Goal: Obtain resource: Download file/media

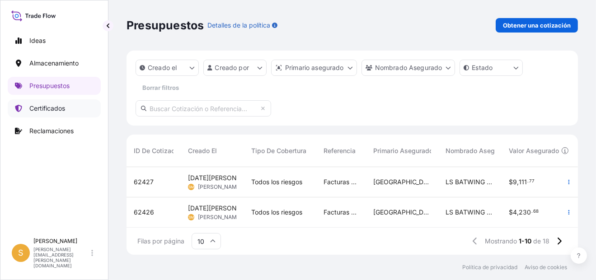
click at [53, 107] on p "Certificados" at bounding box center [47, 108] width 36 height 9
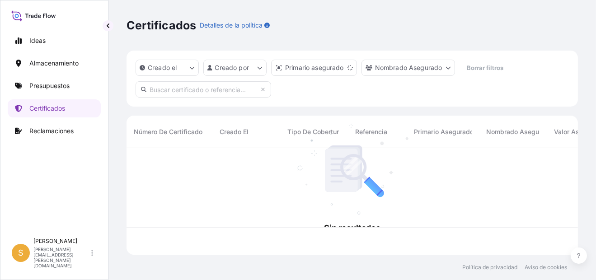
scroll to position [105, 444]
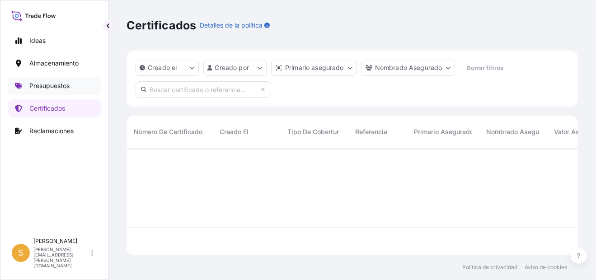
click at [51, 84] on p "Presupuestos" at bounding box center [49, 85] width 40 height 9
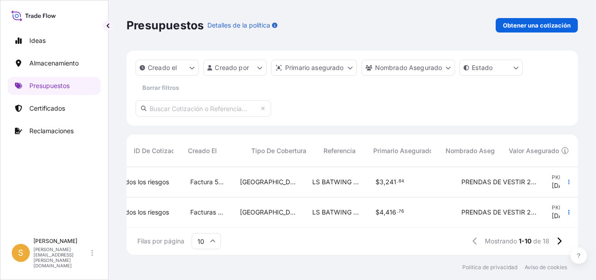
scroll to position [249, 0]
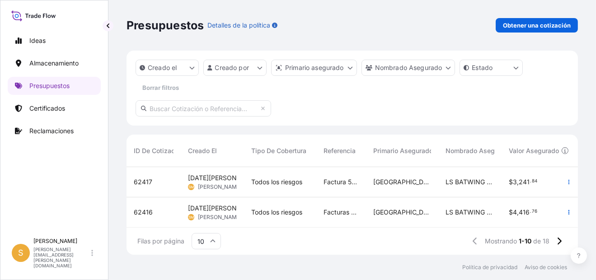
click at [148, 208] on span "62416" at bounding box center [143, 212] width 19 height 9
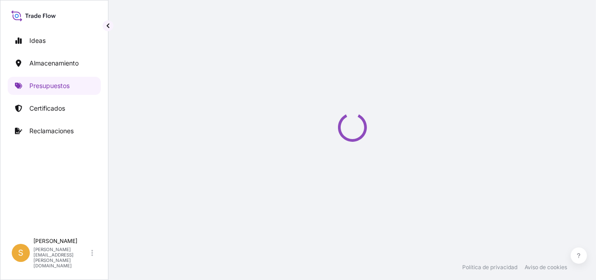
select select "Water"
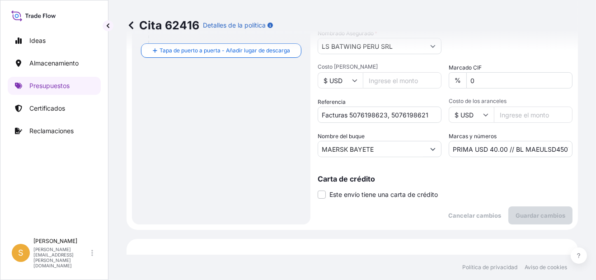
scroll to position [312, 0]
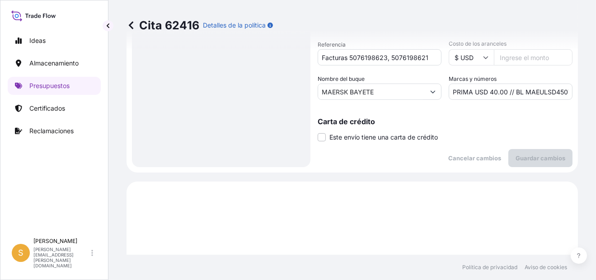
click at [534, 87] on input "PRIMA USD 40.00 // BL MAEULSD450741" at bounding box center [511, 92] width 124 height 16
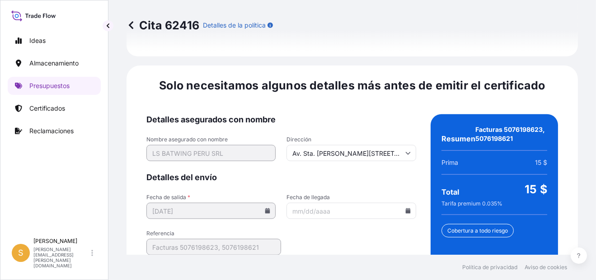
scroll to position [1469, 0]
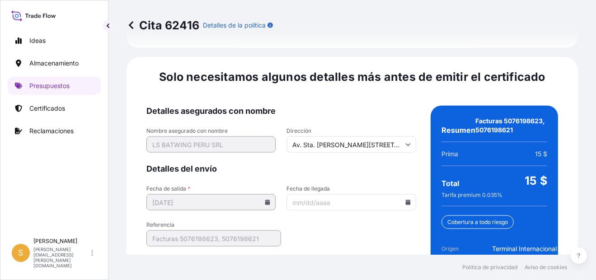
click at [404, 194] on input "Fecha de llegada" at bounding box center [350, 202] width 129 height 16
click at [405, 200] on icon at bounding box center [407, 202] width 5 height 5
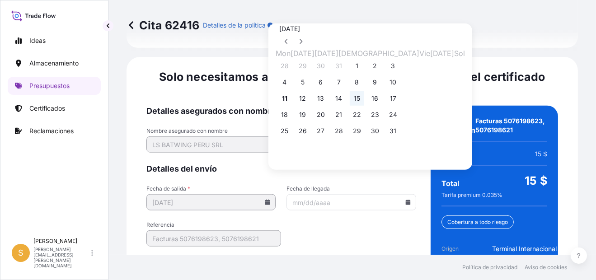
click at [364, 101] on button "15" at bounding box center [357, 98] width 14 height 14
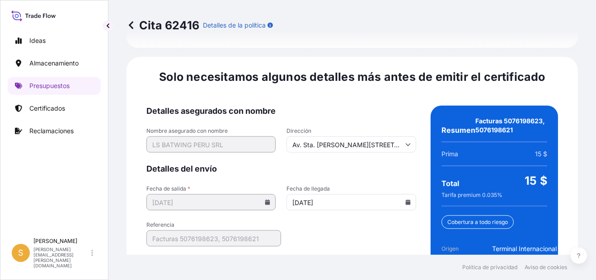
type input "[DATE]"
click at [360, 210] on form "Detalles asegurados con nombre Nombre asegurado con nombre LS BATWING PERU SRL …" at bounding box center [281, 235] width 270 height 258
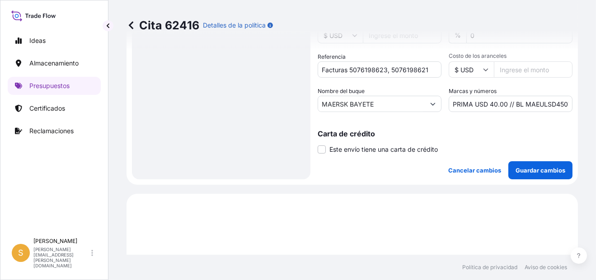
scroll to position [295, 0]
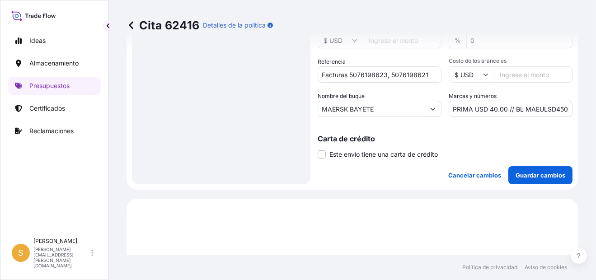
click at [531, 111] on input "PRIMA USD 40.00 // BL MAEULSD450741" at bounding box center [511, 109] width 124 height 16
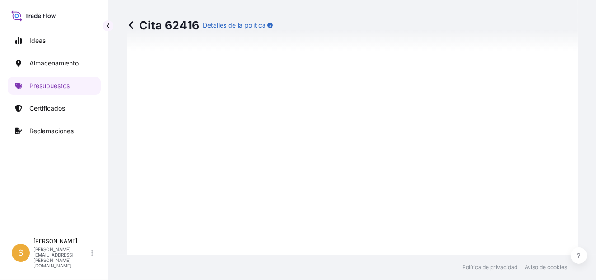
scroll to position [431, 0]
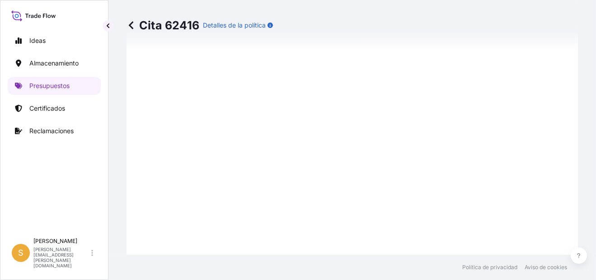
scroll to position [295, 0]
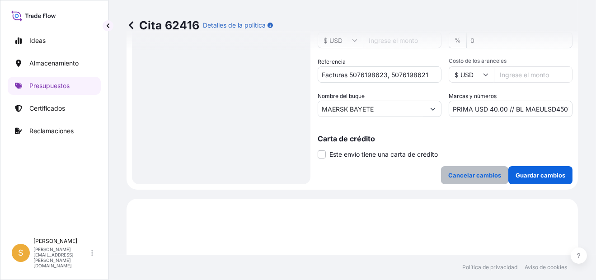
click at [477, 171] on p "Cancelar cambios" at bounding box center [474, 175] width 53 height 9
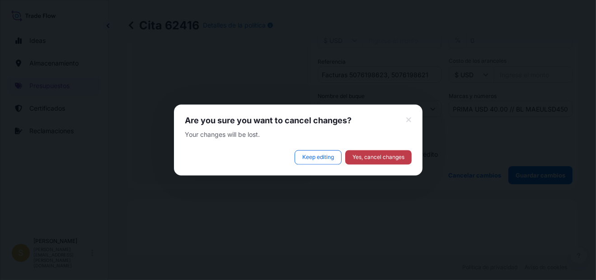
select select "Water"
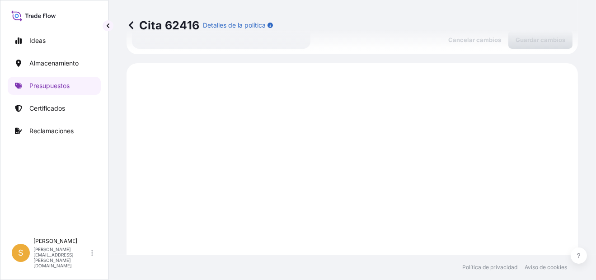
scroll to position [205, 0]
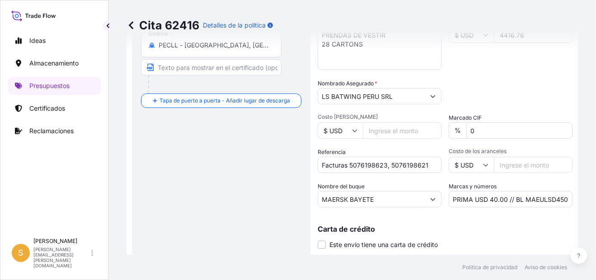
click at [510, 199] on input "PRIMA USD 40.00 // BL MAEULSD450741" at bounding box center [511, 199] width 124 height 16
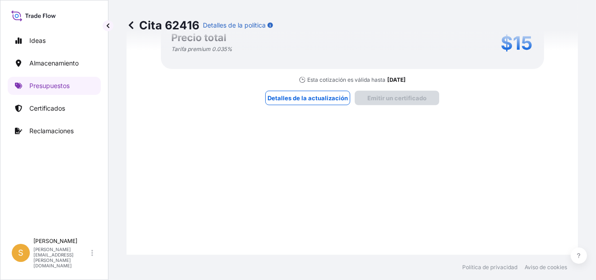
scroll to position [903, 0]
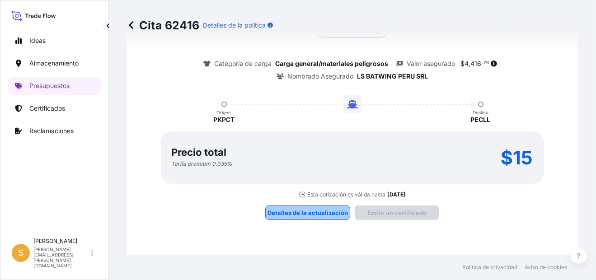
click at [317, 208] on p "Detalles de la actualización" at bounding box center [307, 212] width 80 height 9
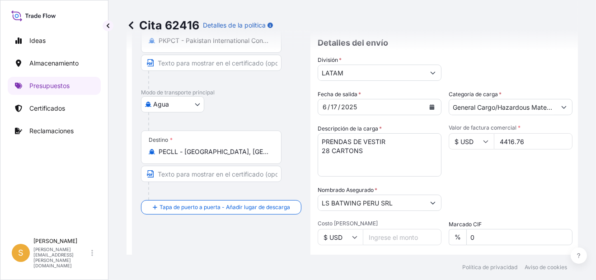
scroll to position [14, 0]
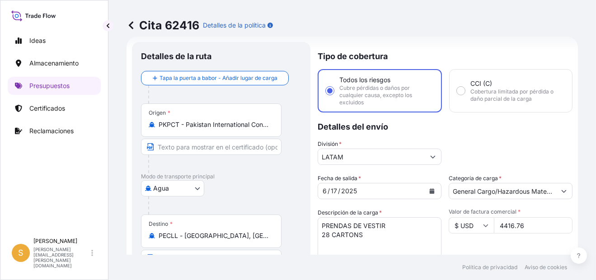
click at [403, 104] on span "Cubre pérdidas o daños por cualquier causa, excepto los excluidos" at bounding box center [386, 95] width 94 height 22
click at [334, 95] on input "Todos los riesgos Cubre pérdidas o daños por cualquier causa, excepto los exclu…" at bounding box center [330, 91] width 8 height 8
click at [482, 132] on p "Detalles del envío" at bounding box center [445, 125] width 255 height 27
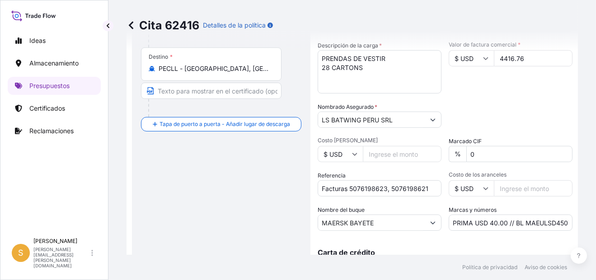
scroll to position [195, 0]
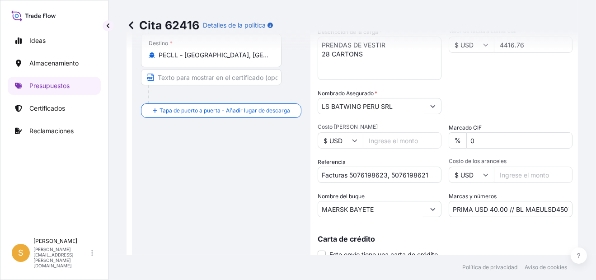
click at [508, 104] on div "Packing Category Type to search a container mode Seleccione primero un medio de…" at bounding box center [511, 101] width 124 height 25
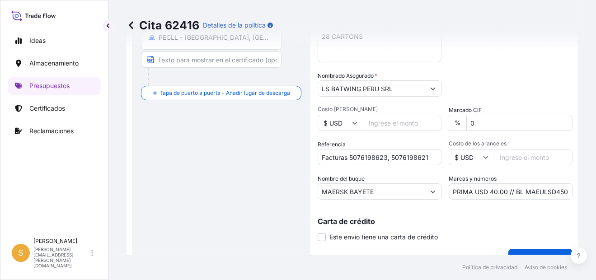
scroll to position [285, 0]
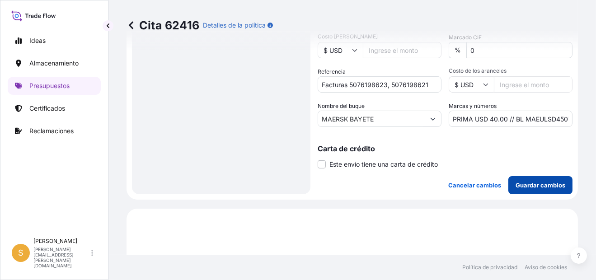
click at [522, 181] on p "Guardar cambios" at bounding box center [540, 185] width 50 height 9
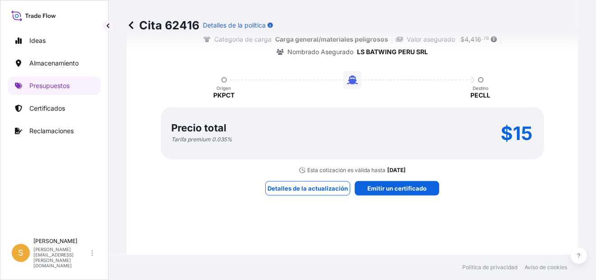
select select "Water"
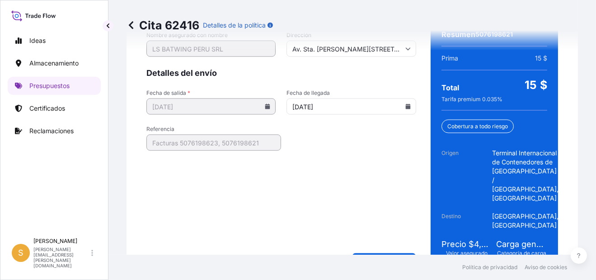
scroll to position [1551, 0]
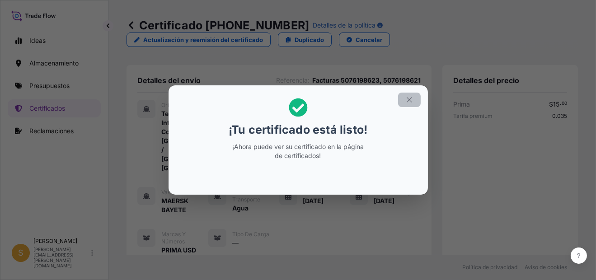
click at [412, 99] on icon "button" at bounding box center [409, 100] width 8 height 8
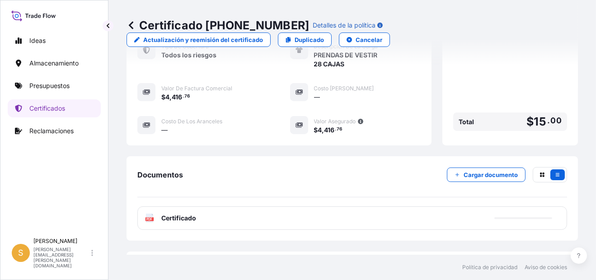
scroll to position [361, 0]
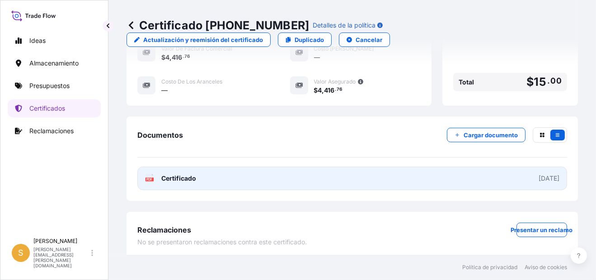
click at [208, 178] on link "PDF Certificado [DATE]" at bounding box center [352, 178] width 430 height 23
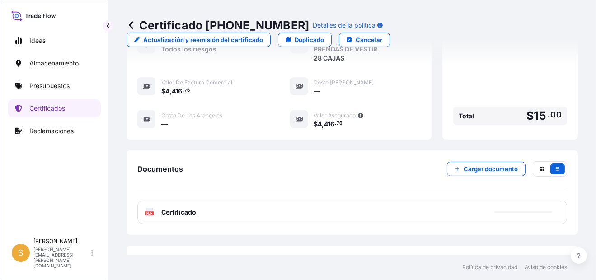
scroll to position [180, 0]
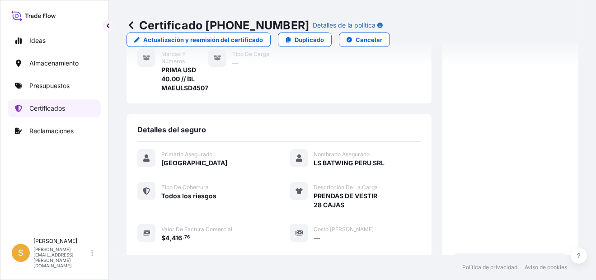
click at [60, 108] on p "Certificados" at bounding box center [47, 108] width 36 height 9
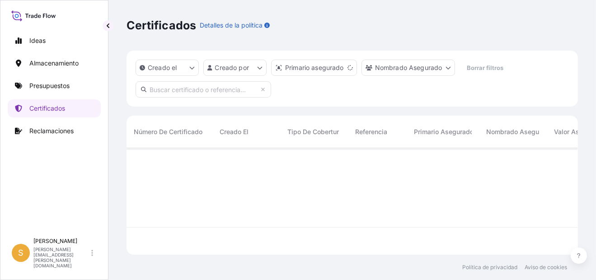
scroll to position [105, 444]
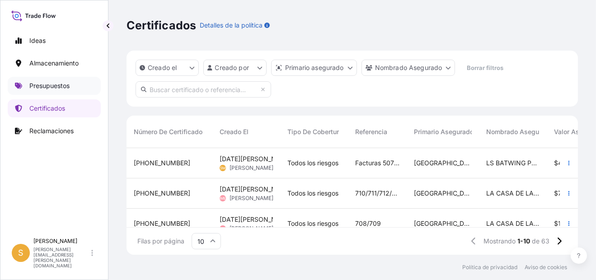
click at [84, 87] on link "Presupuestos" at bounding box center [54, 86] width 93 height 18
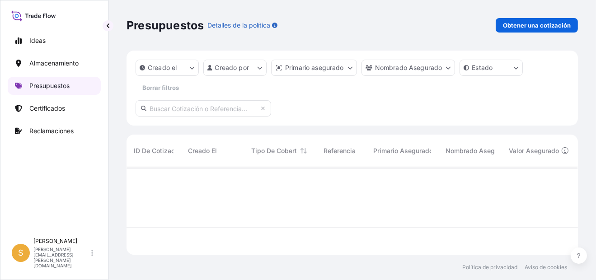
scroll to position [85, 444]
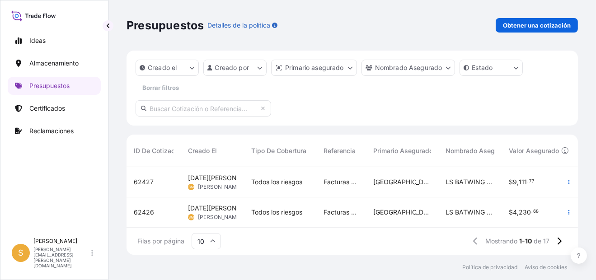
click at [150, 181] on span "62427" at bounding box center [144, 182] width 20 height 9
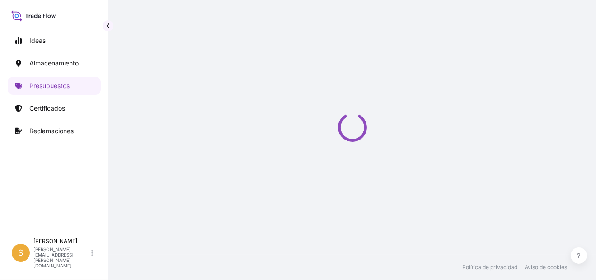
select select "Water"
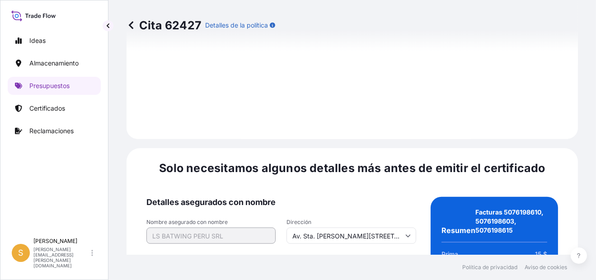
scroll to position [1478, 0]
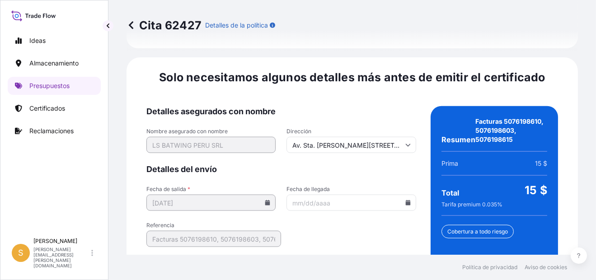
click at [405, 200] on icon at bounding box center [407, 202] width 5 height 5
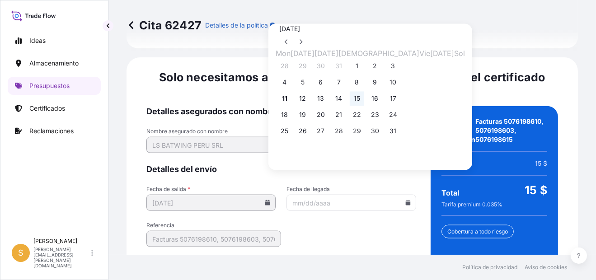
click at [364, 99] on button "15" at bounding box center [357, 98] width 14 height 14
type input "[DATE]"
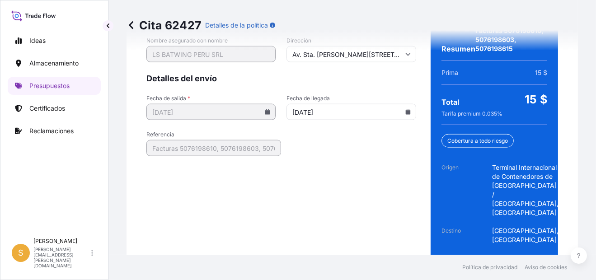
scroll to position [1569, 0]
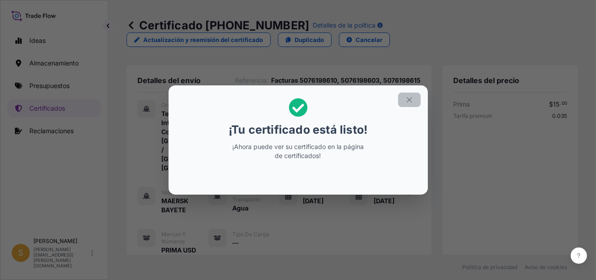
click at [412, 99] on icon "button" at bounding box center [409, 100] width 8 height 8
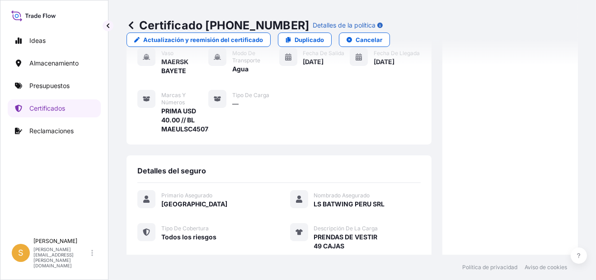
scroll to position [135, 0]
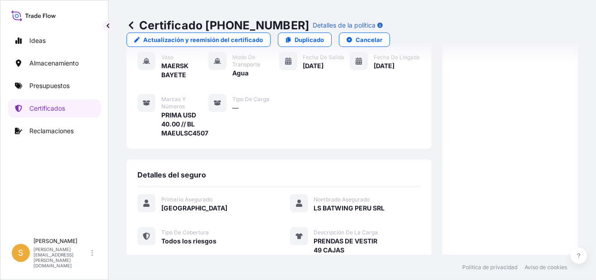
click at [193, 129] on span "PRIMA USD 40.00 // BL MAEULSC450741" at bounding box center [184, 124] width 47 height 27
copy span "MAEULSC450741"
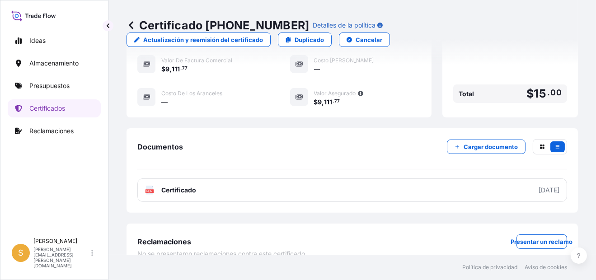
scroll to position [361, 0]
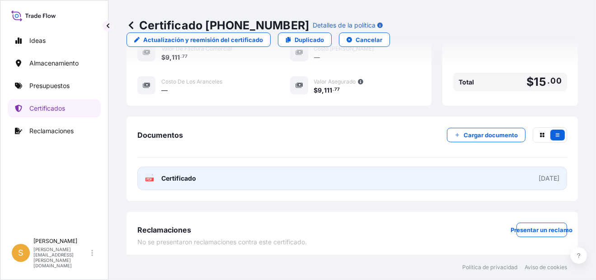
click at [241, 177] on link "PDF Certificado [DATE]" at bounding box center [352, 178] width 430 height 23
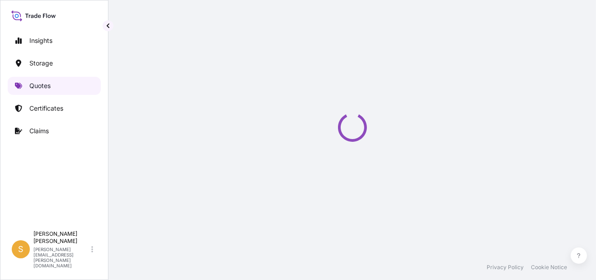
select select "Water"
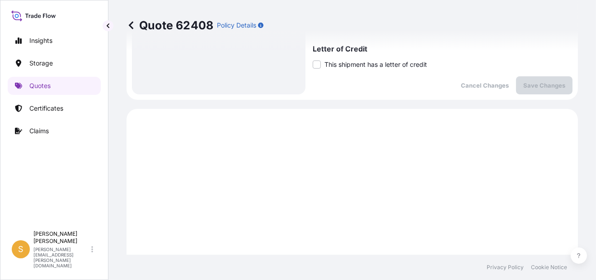
scroll to position [267, 0]
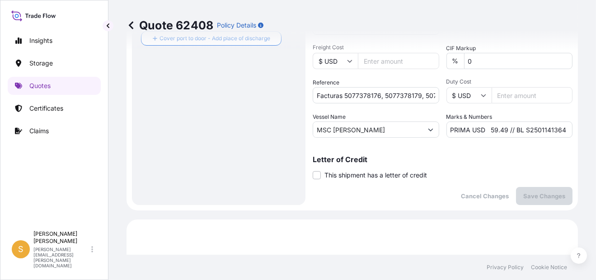
click at [530, 135] on input "PRIMA USD 59.49 // BL S2501141364" at bounding box center [509, 130] width 126 height 16
click at [533, 133] on input "PRIMA USD 59.49 // BL S2501141364" at bounding box center [509, 130] width 126 height 16
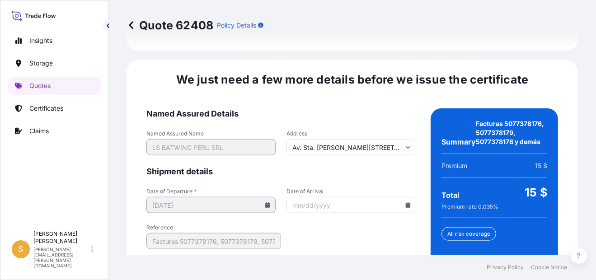
scroll to position [1412, 0]
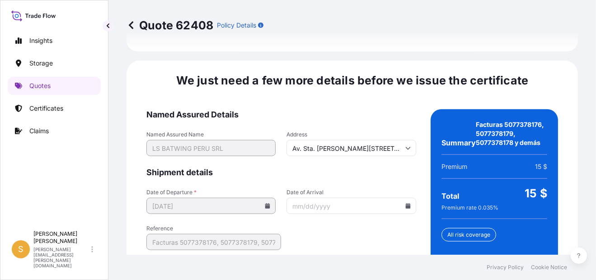
click at [405, 209] on icon at bounding box center [407, 205] width 5 height 5
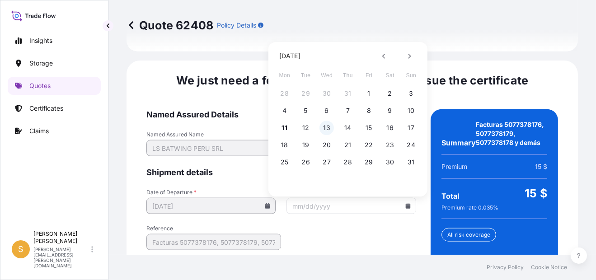
click at [328, 124] on button "13" at bounding box center [326, 128] width 14 height 14
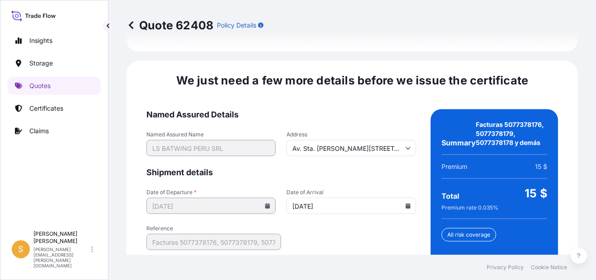
type input "[DATE]"
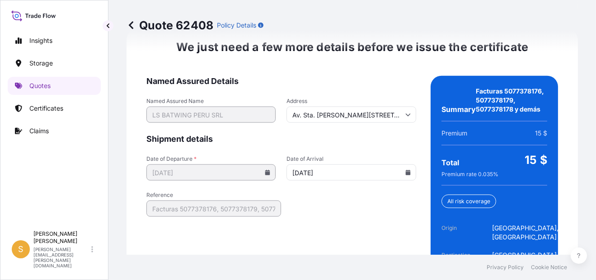
scroll to position [1502, 0]
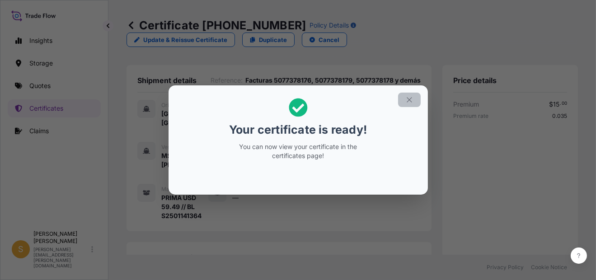
click at [412, 97] on icon "button" at bounding box center [409, 100] width 8 height 8
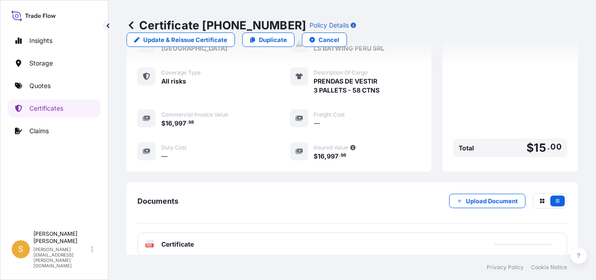
scroll to position [301, 0]
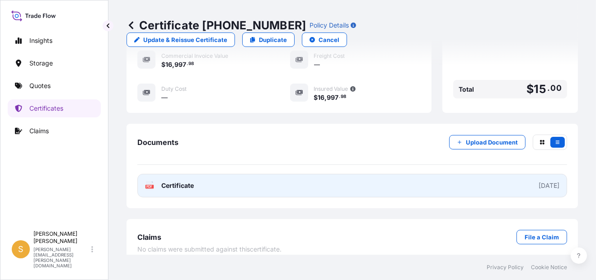
click at [239, 178] on link "PDF Certificate [DATE]" at bounding box center [352, 185] width 430 height 23
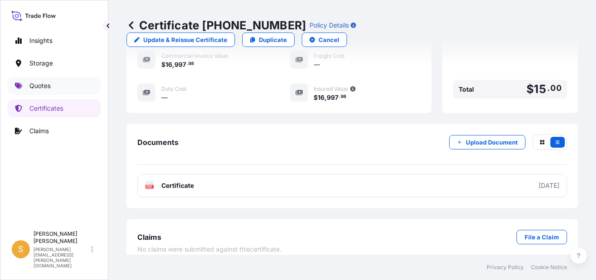
click at [60, 84] on link "Quotes" at bounding box center [54, 86] width 93 height 18
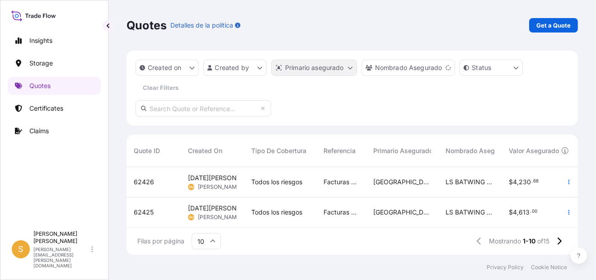
scroll to position [7, 7]
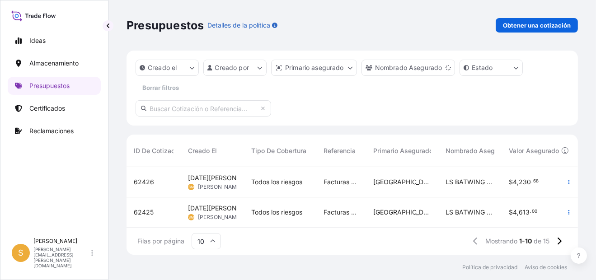
click at [148, 181] on span "62426" at bounding box center [144, 182] width 20 height 9
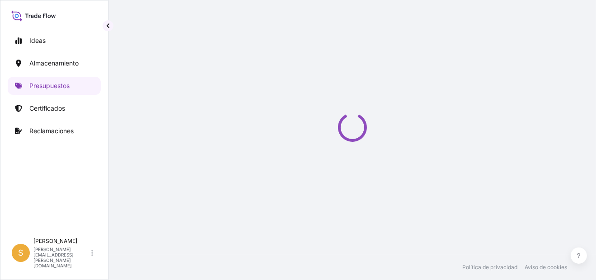
select select "Water"
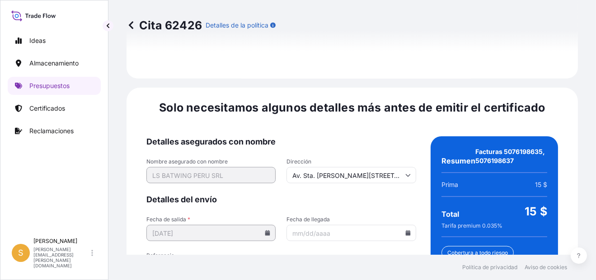
scroll to position [1469, 0]
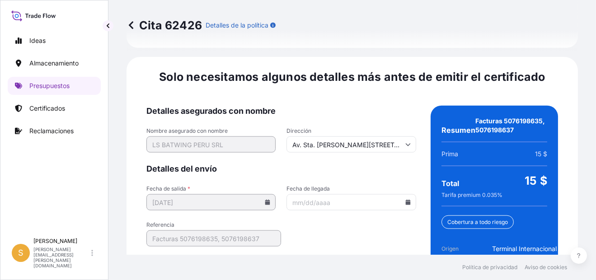
click at [405, 200] on icon at bounding box center [407, 202] width 5 height 5
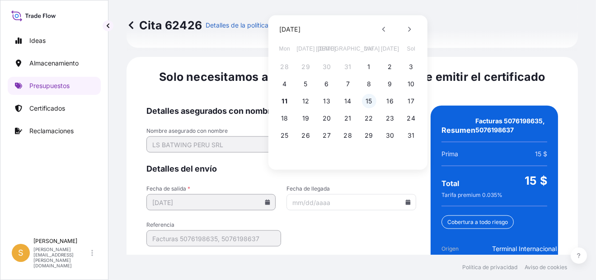
click at [363, 99] on button "15" at bounding box center [369, 101] width 14 height 14
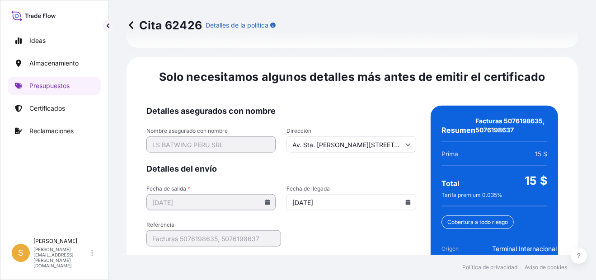
type input "[DATE]"
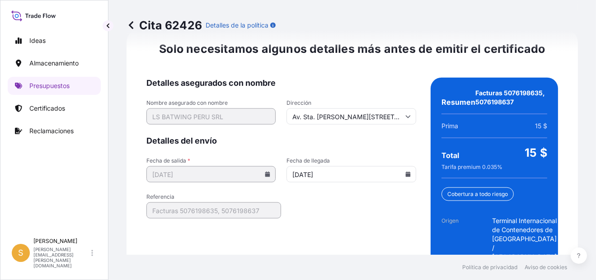
scroll to position [1551, 0]
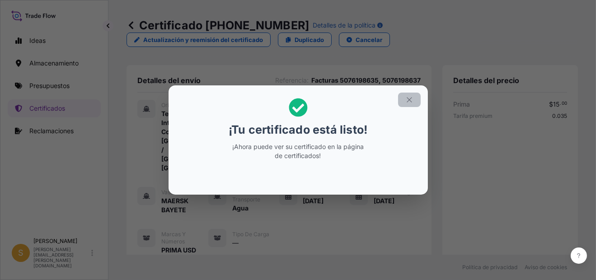
click at [409, 102] on icon "button" at bounding box center [409, 100] width 8 height 8
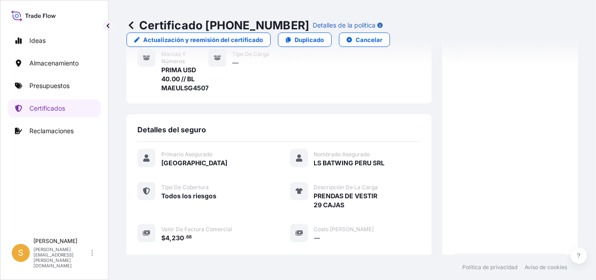
scroll to position [361, 0]
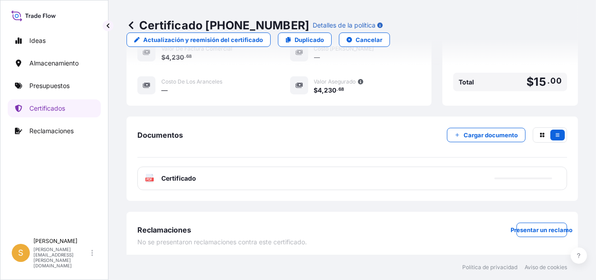
click at [196, 177] on span "Certificado" at bounding box center [178, 178] width 35 height 9
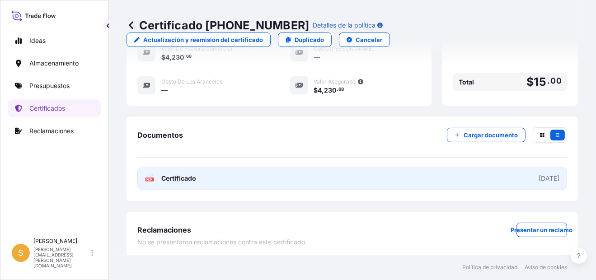
click at [246, 171] on link "PDF Certificado [DATE]" at bounding box center [352, 178] width 430 height 23
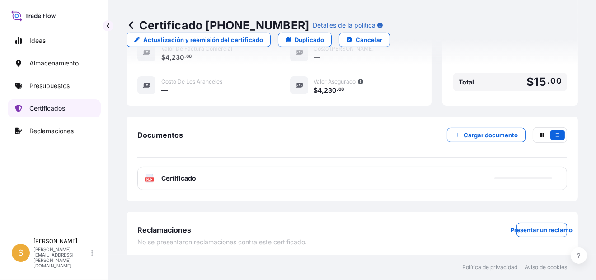
click at [65, 107] on p "Certificados" at bounding box center [47, 108] width 36 height 9
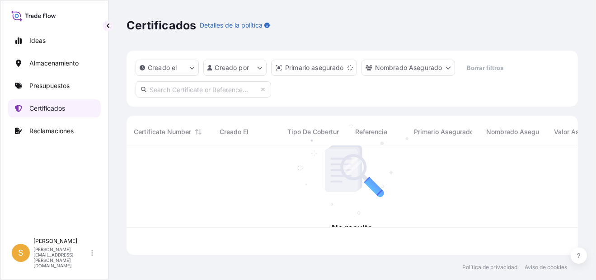
scroll to position [105, 444]
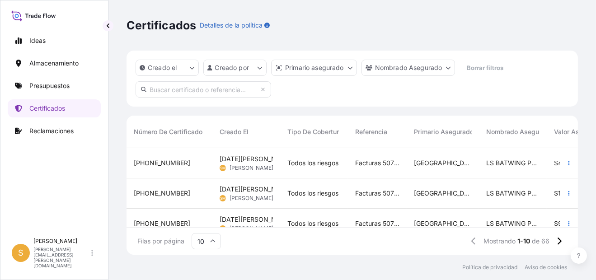
click at [144, 160] on span "[PHONE_NUMBER]" at bounding box center [162, 163] width 56 height 9
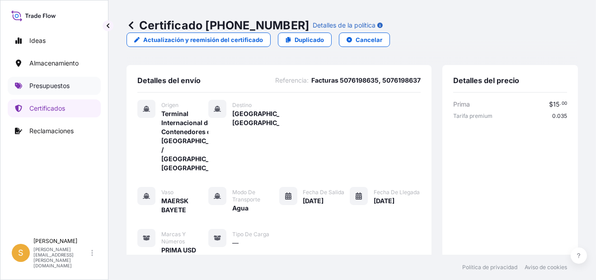
click at [52, 84] on p "Presupuestos" at bounding box center [49, 85] width 40 height 9
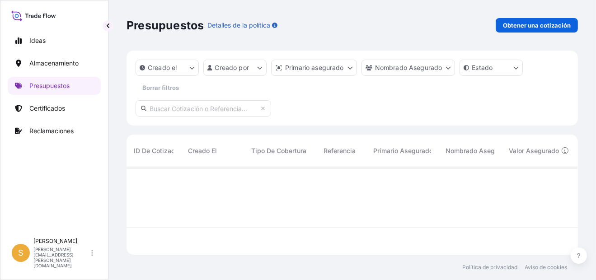
scroll to position [85, 444]
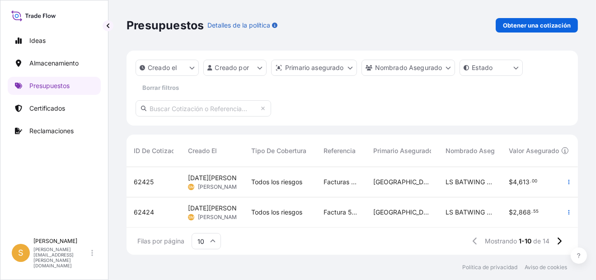
click at [150, 182] on span "62425" at bounding box center [144, 182] width 20 height 9
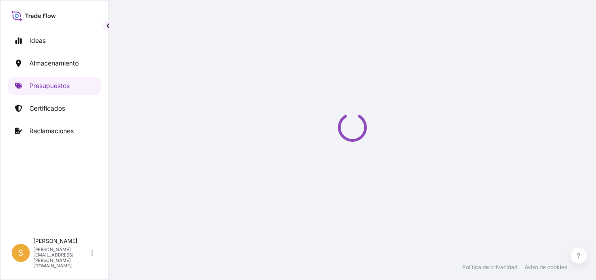
select select "Water"
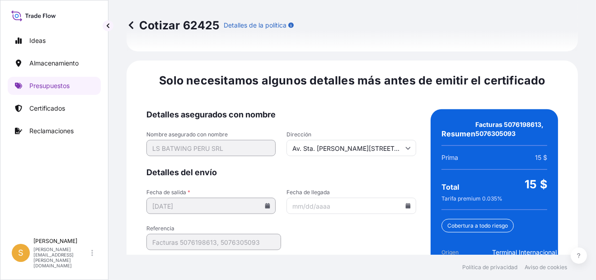
scroll to position [1469, 0]
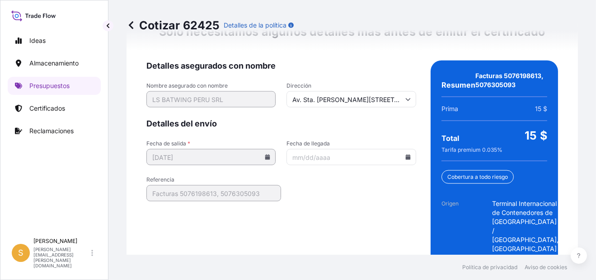
click at [405, 154] on icon at bounding box center [407, 156] width 5 height 5
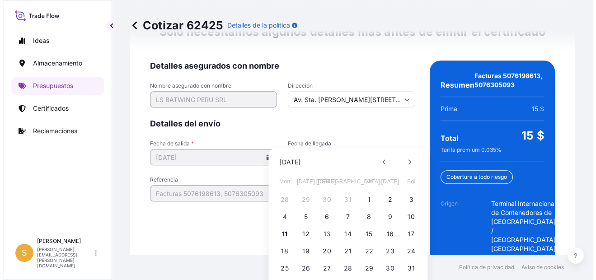
scroll to position [1524, 0]
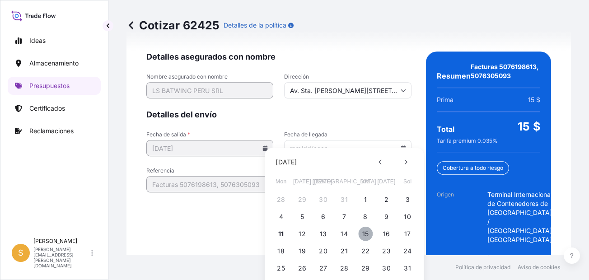
click at [364, 234] on button "15" at bounding box center [365, 234] width 14 height 14
type input "[DATE]"
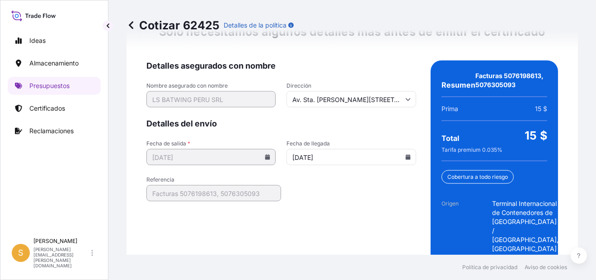
scroll to position [1551, 0]
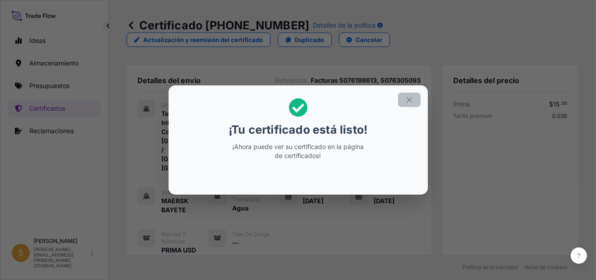
click at [414, 94] on button "button" at bounding box center [409, 100] width 23 height 14
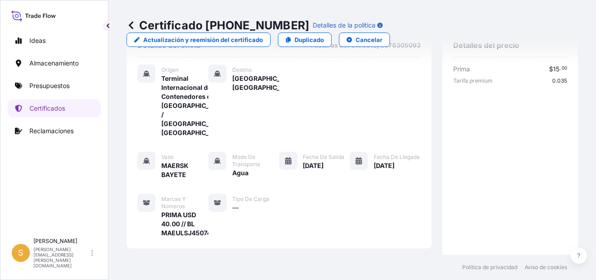
scroll to position [90, 0]
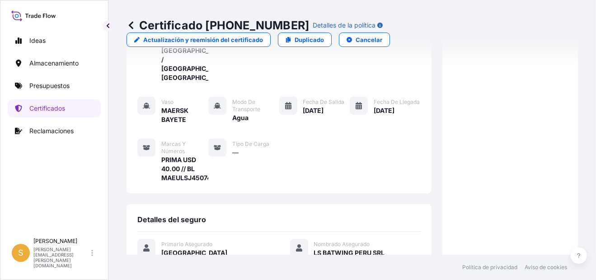
click at [194, 178] on span "PRIMA USD 40.00 // BL MAEULSJ450741" at bounding box center [184, 168] width 47 height 27
copy span "MAEULSJ450741"
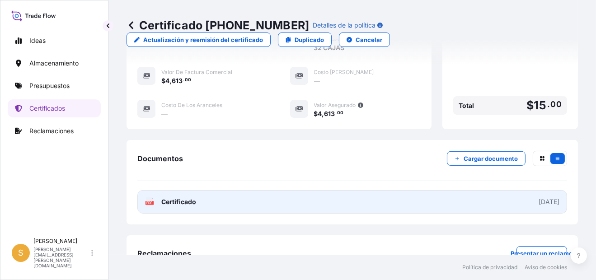
scroll to position [361, 0]
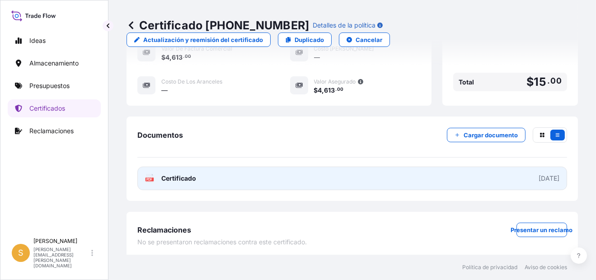
click at [242, 177] on link "PDF Certificado [DATE]" at bounding box center [352, 178] width 430 height 23
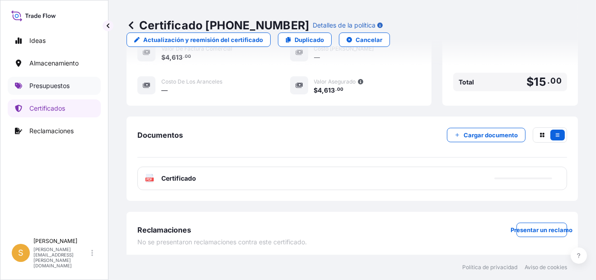
click at [56, 87] on p "Presupuestos" at bounding box center [49, 85] width 40 height 9
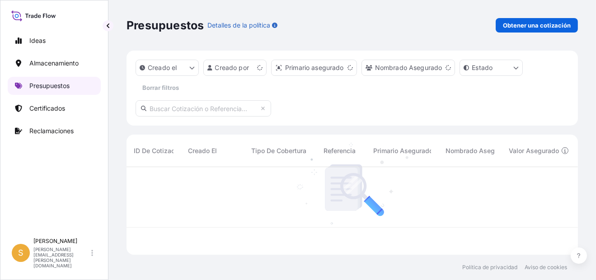
scroll to position [85, 444]
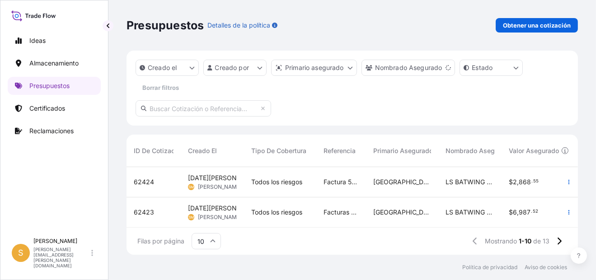
click at [147, 182] on span "62424" at bounding box center [144, 182] width 20 height 9
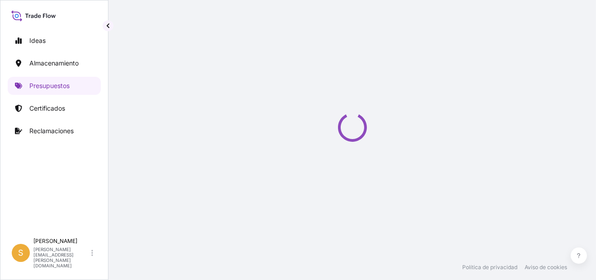
select select "Water"
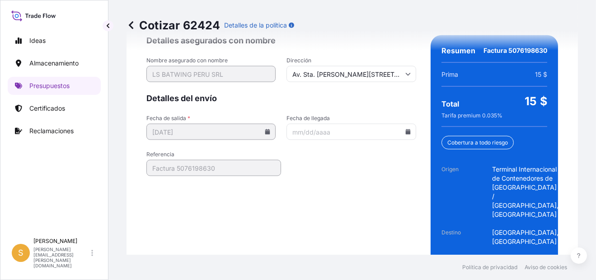
scroll to position [1533, 0]
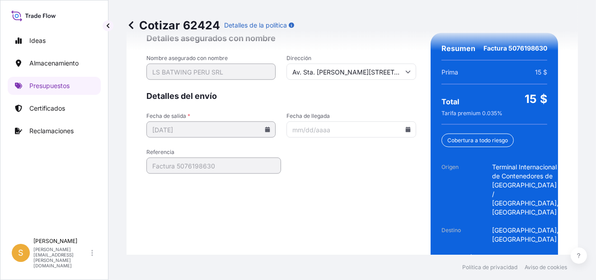
click at [403, 122] on input "Fecha de llegada" at bounding box center [350, 130] width 129 height 16
click at [405, 127] on icon at bounding box center [407, 129] width 5 height 5
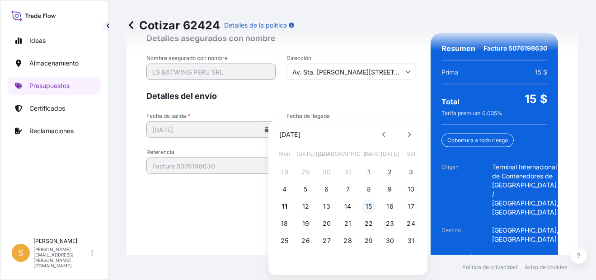
click at [363, 206] on button "15" at bounding box center [369, 206] width 14 height 14
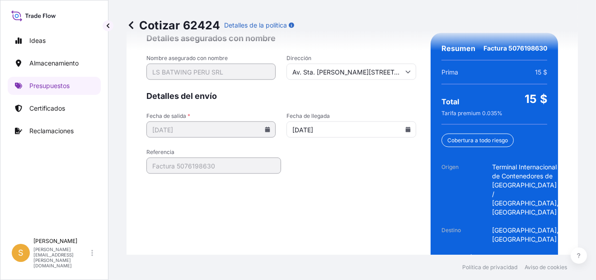
type input "[DATE]"
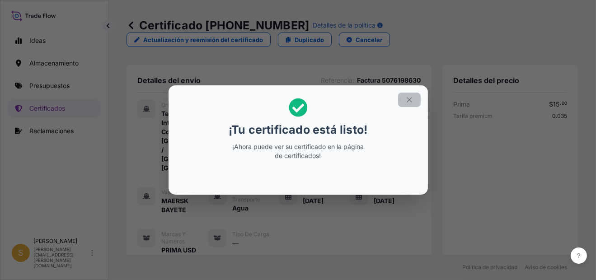
click at [409, 101] on icon "button" at bounding box center [409, 100] width 8 height 8
